Goal: Check status: Check status

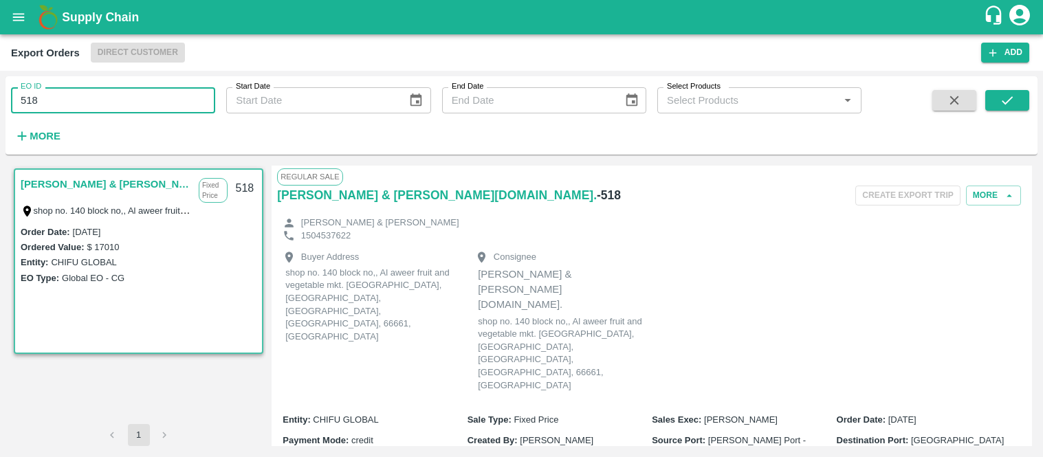
click at [66, 111] on input "518" at bounding box center [113, 100] width 204 height 26
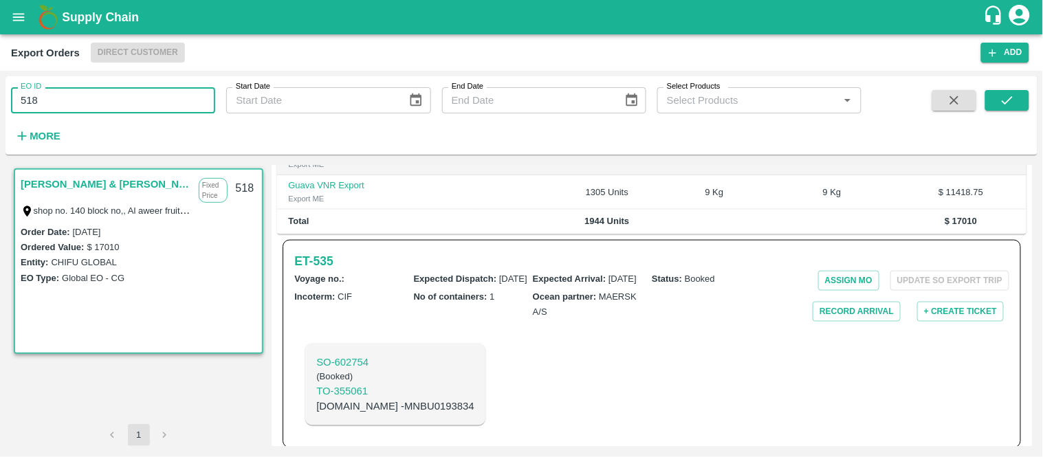
click at [66, 111] on input "518" at bounding box center [113, 100] width 204 height 26
click at [17, 23] on icon "open drawer" at bounding box center [18, 17] width 15 height 15
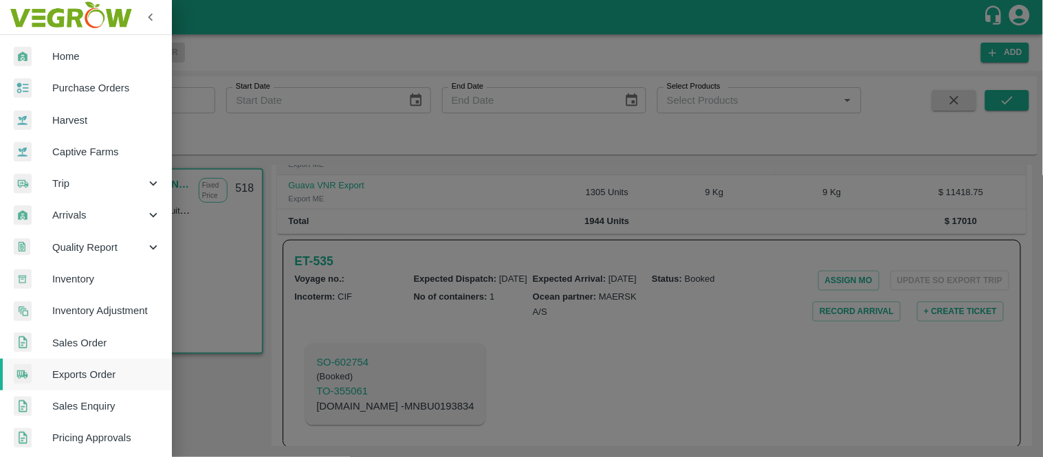
click at [91, 339] on span "Sales Order" at bounding box center [106, 342] width 109 height 15
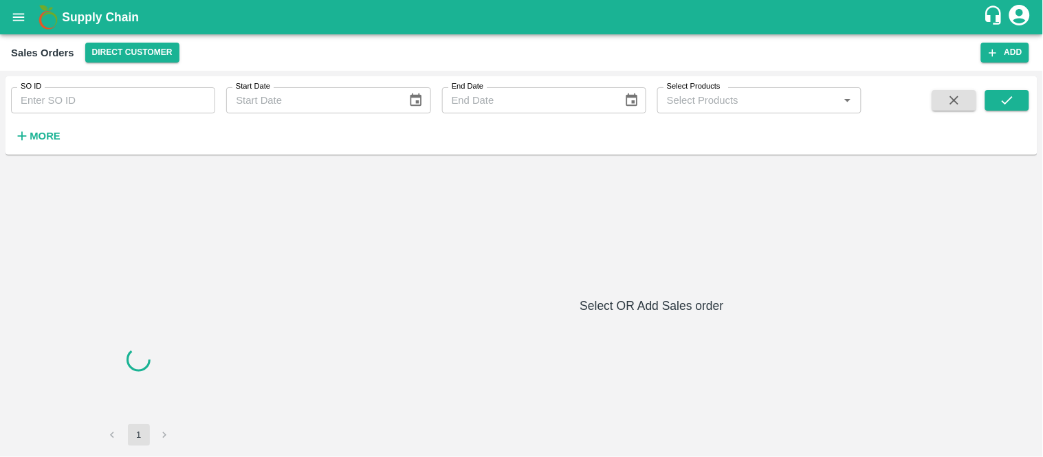
click at [71, 107] on input "SO ID" at bounding box center [113, 100] width 204 height 26
paste input "604403"
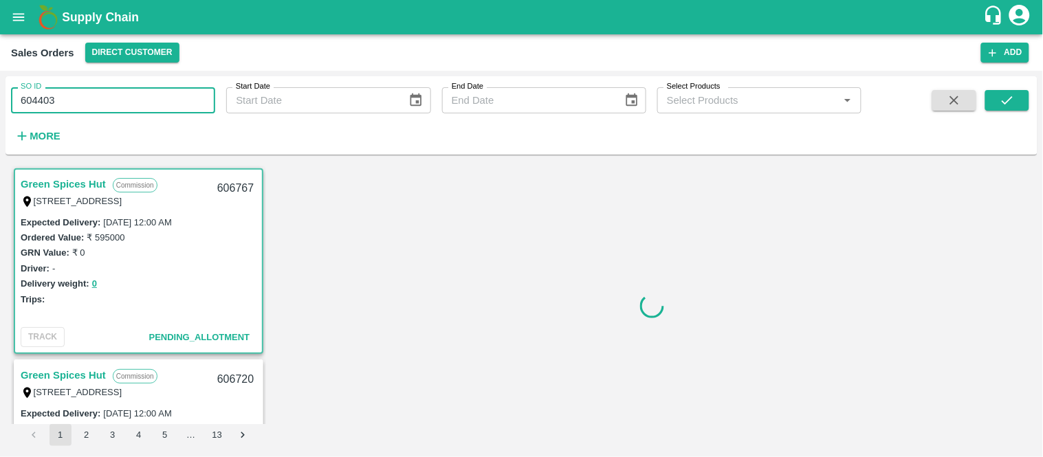
type input "604403"
click at [1014, 76] on div "SO ID 604403 SO ID Start Date Start Date End Date End Date Select Products Sele…" at bounding box center [521, 115] width 1032 height 78
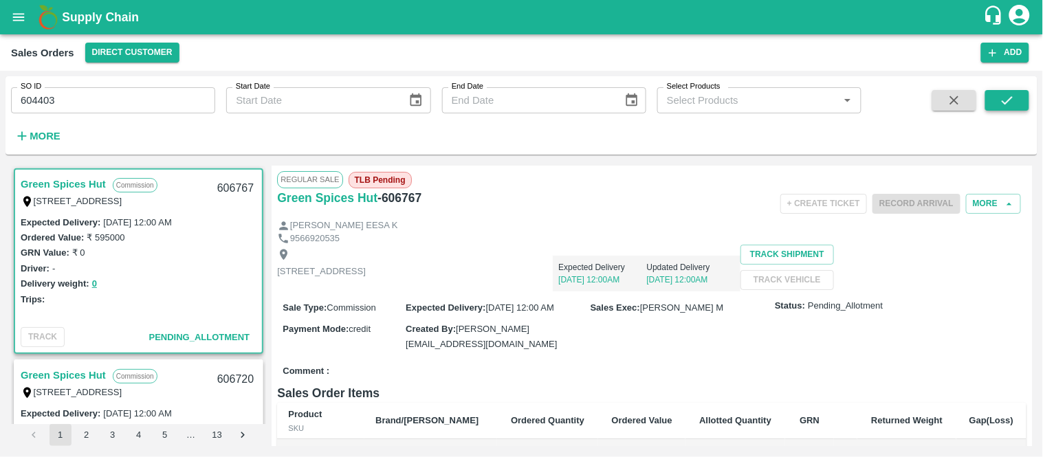
click at [999, 96] on button "submit" at bounding box center [1007, 100] width 44 height 21
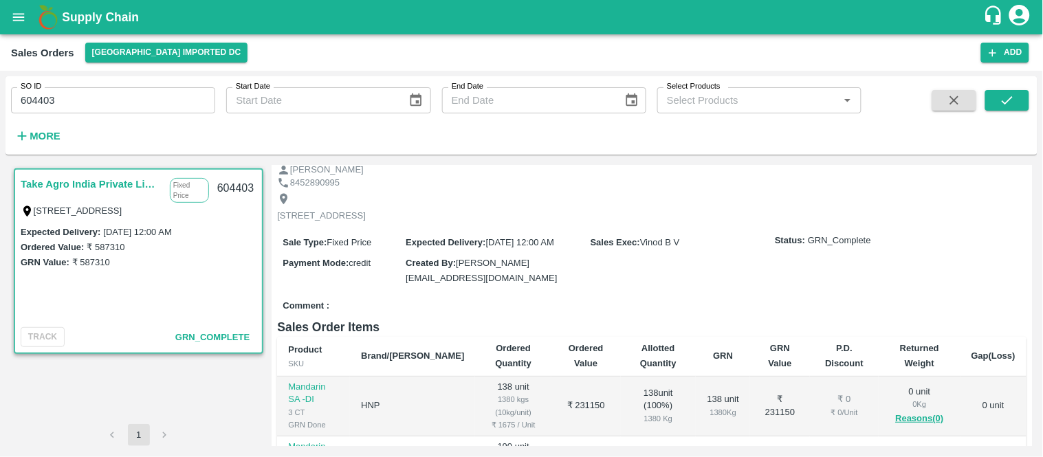
scroll to position [76, 0]
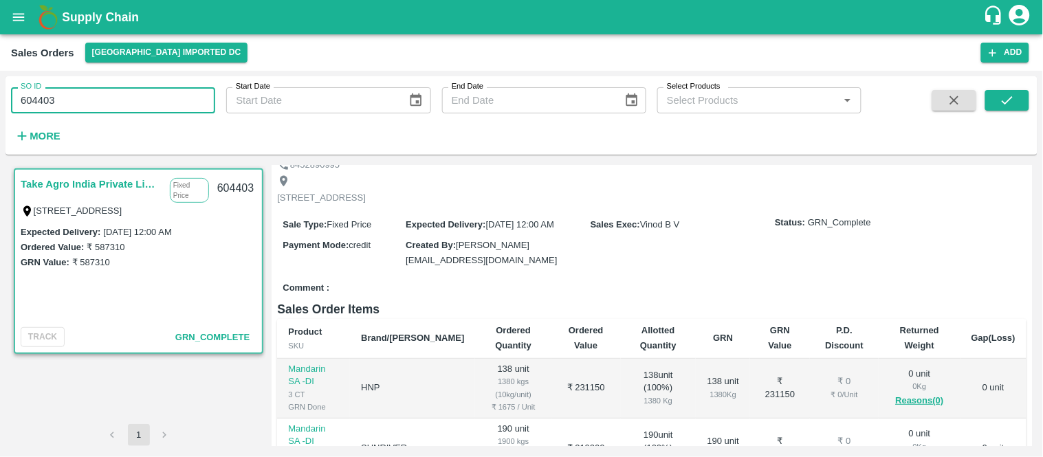
click at [115, 104] on input "604403" at bounding box center [113, 100] width 204 height 26
paste input "text"
type input "605958"
click at [1007, 104] on icon "submit" at bounding box center [1006, 100] width 15 height 15
